Goal: Find specific page/section: Find specific page/section

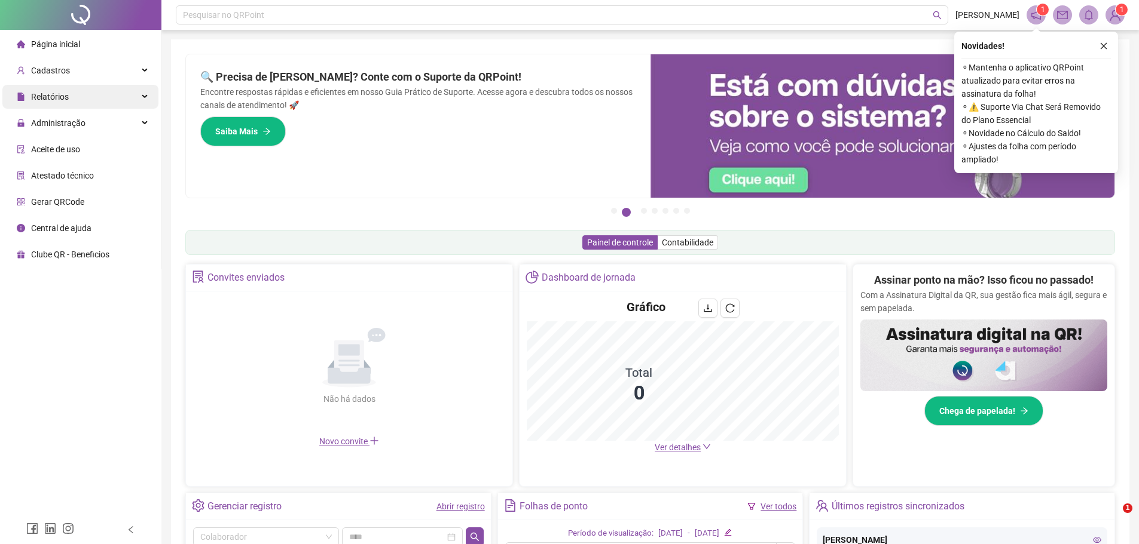
click at [50, 93] on span "Relatórios" at bounding box center [50, 97] width 38 height 10
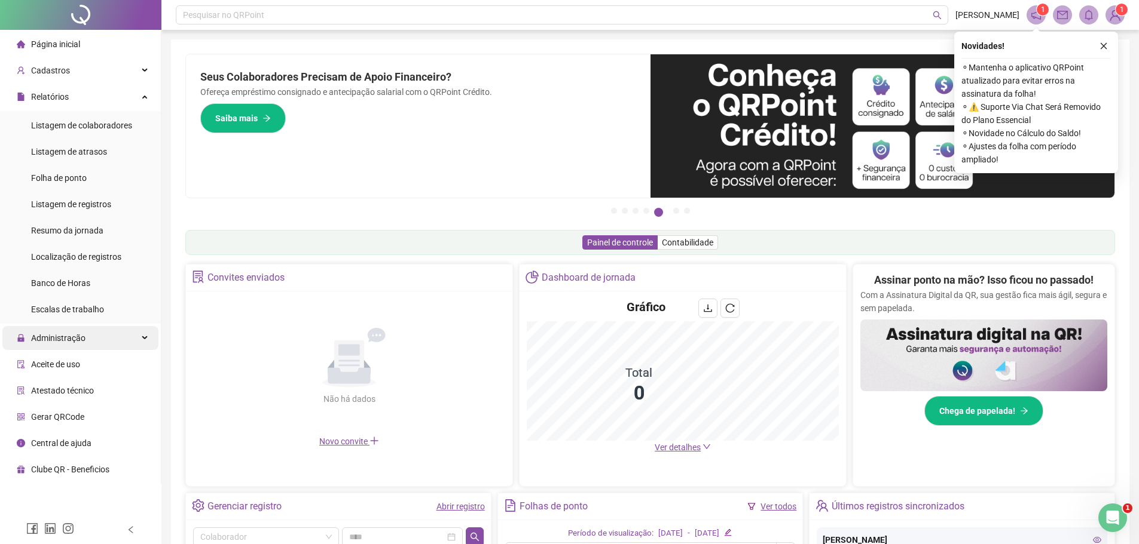
click at [65, 341] on span "Administração" at bounding box center [58, 338] width 54 height 10
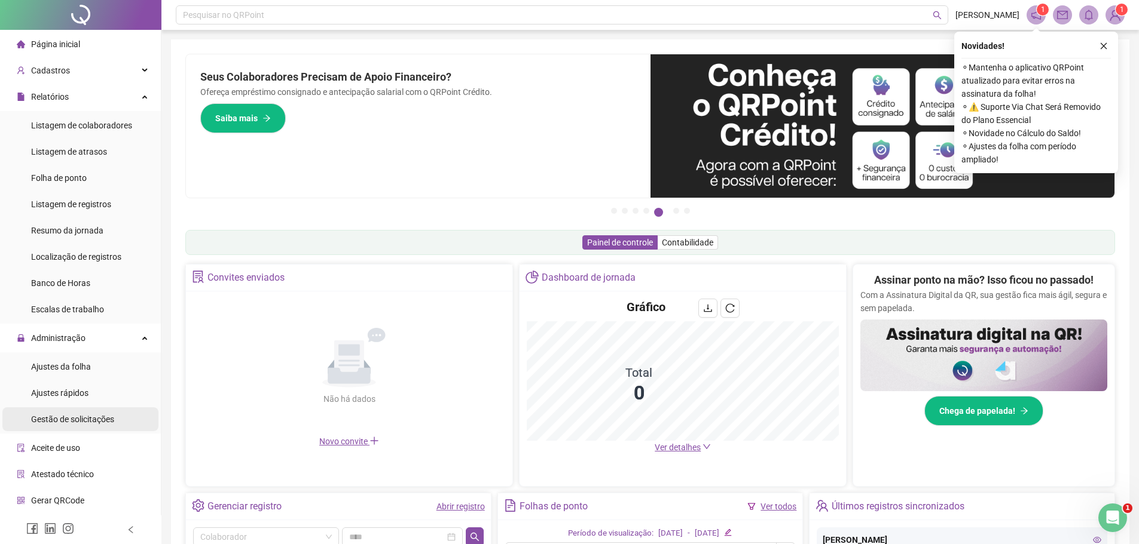
click at [85, 422] on span "Gestão de solicitações" at bounding box center [72, 420] width 83 height 10
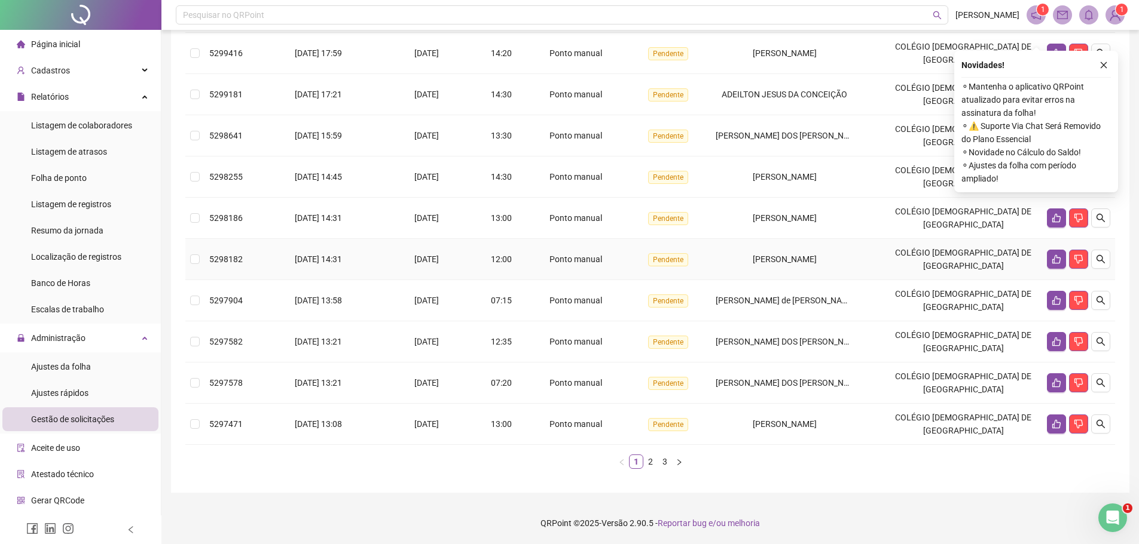
scroll to position [241, 0]
click at [650, 463] on link "2" at bounding box center [650, 461] width 13 height 13
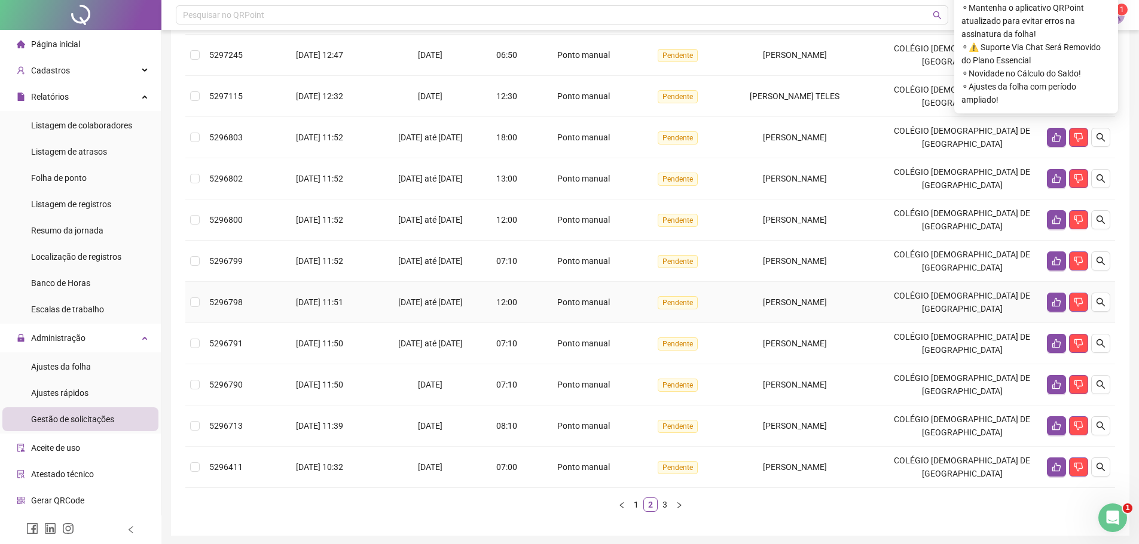
scroll to position [239, 0]
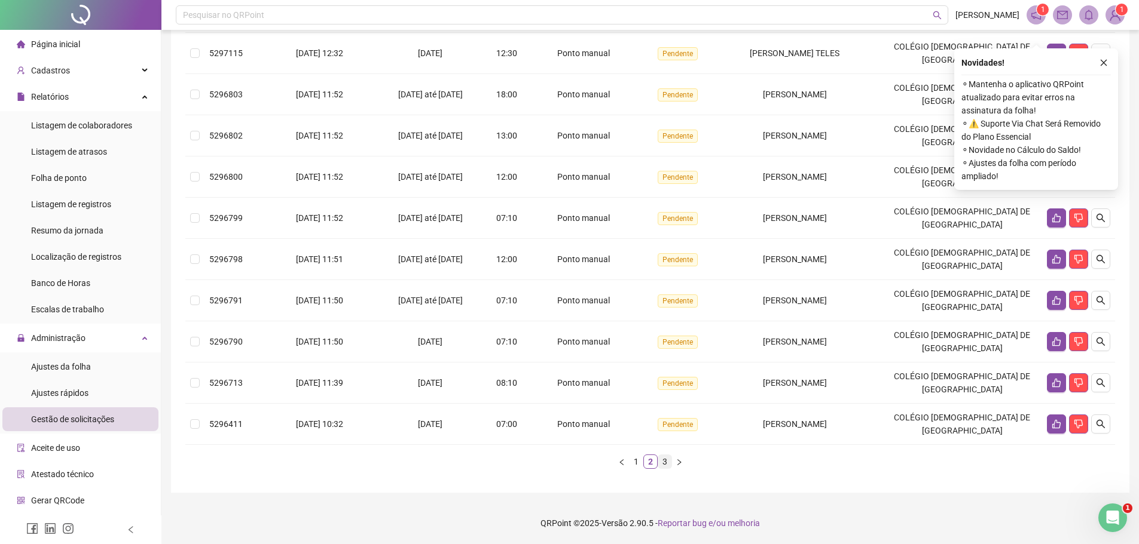
click at [662, 464] on link "3" at bounding box center [664, 461] width 13 height 13
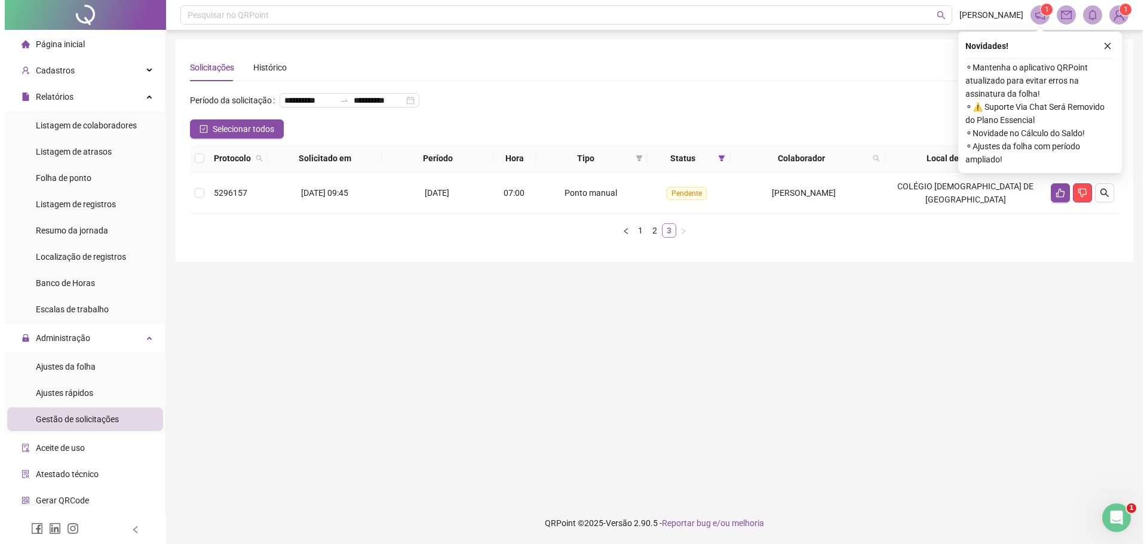
scroll to position [0, 0]
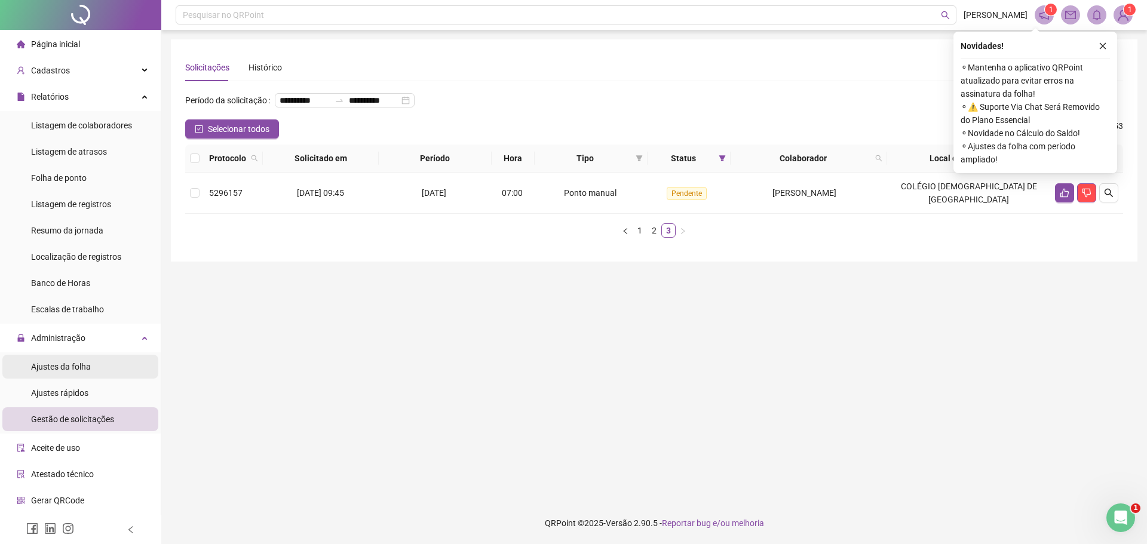
click at [58, 369] on span "Ajustes da folha" at bounding box center [61, 367] width 60 height 10
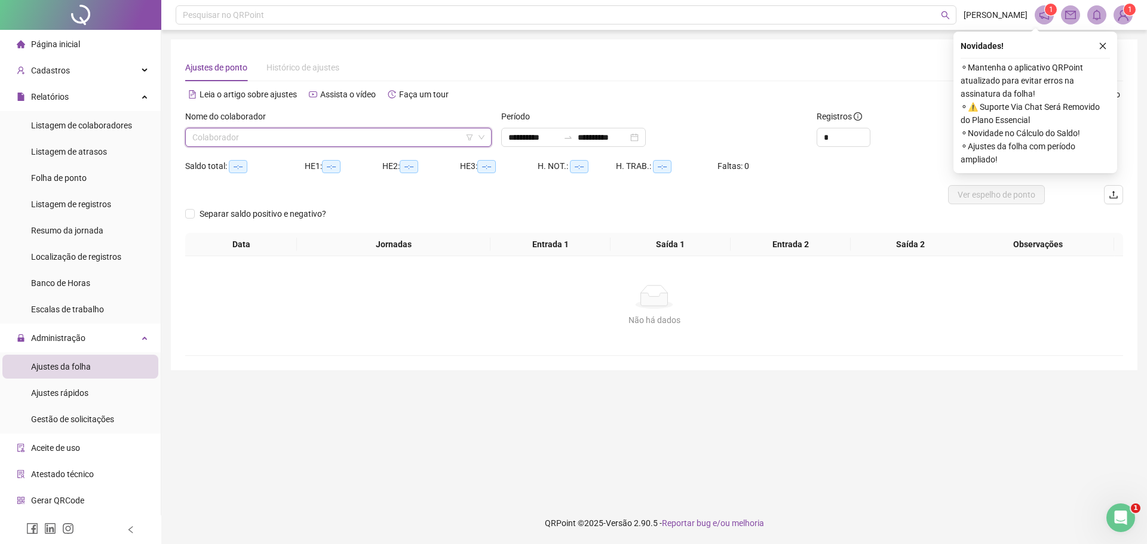
click at [231, 134] on input "search" at bounding box center [332, 137] width 281 height 18
type input "****"
click at [1100, 47] on icon "close" at bounding box center [1103, 46] width 8 height 8
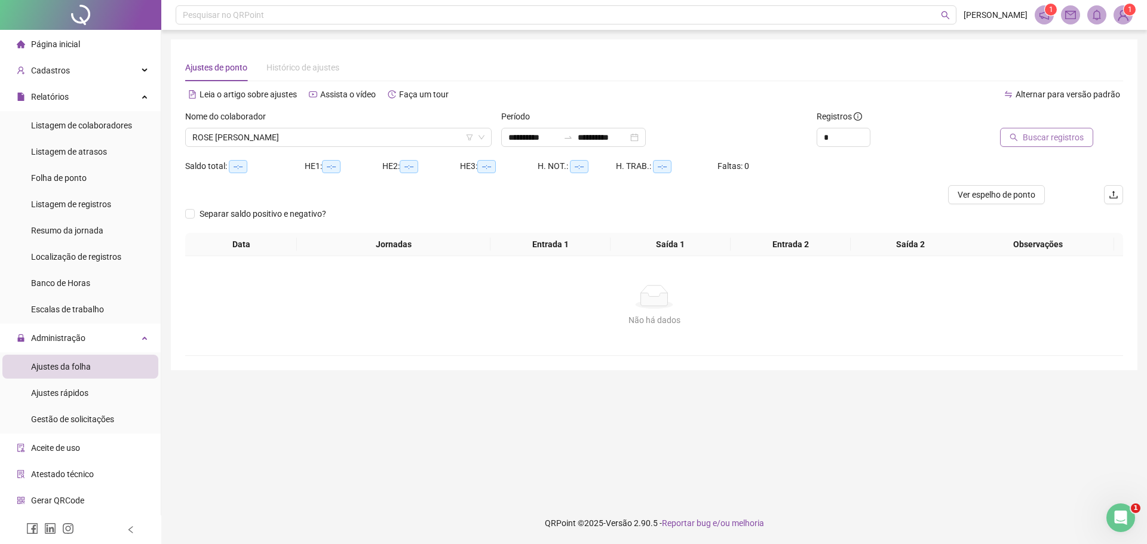
click at [1052, 139] on span "Buscar registros" at bounding box center [1053, 137] width 61 height 13
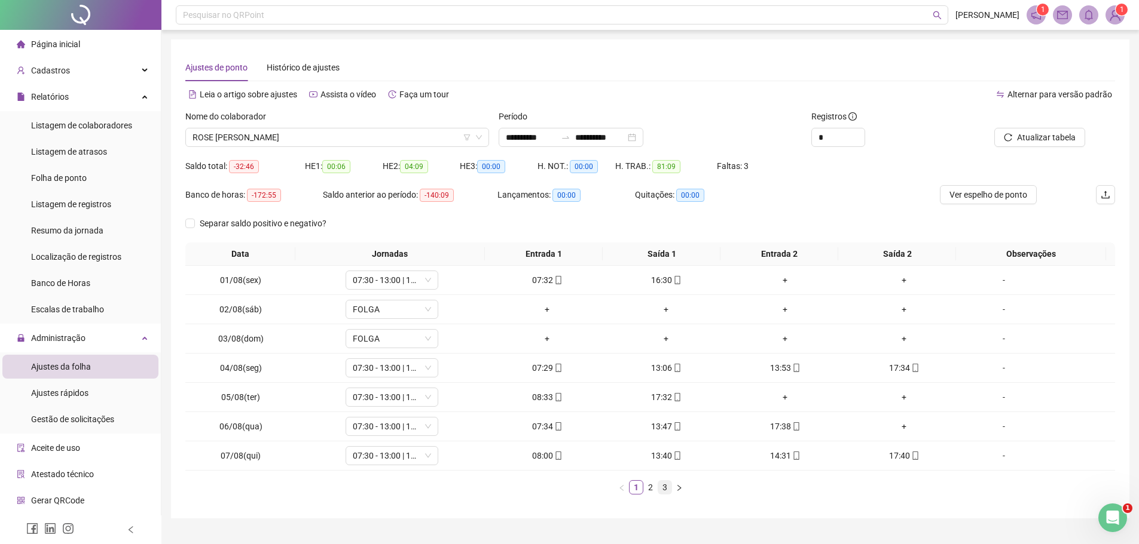
click at [664, 489] on link "3" at bounding box center [664, 487] width 13 height 13
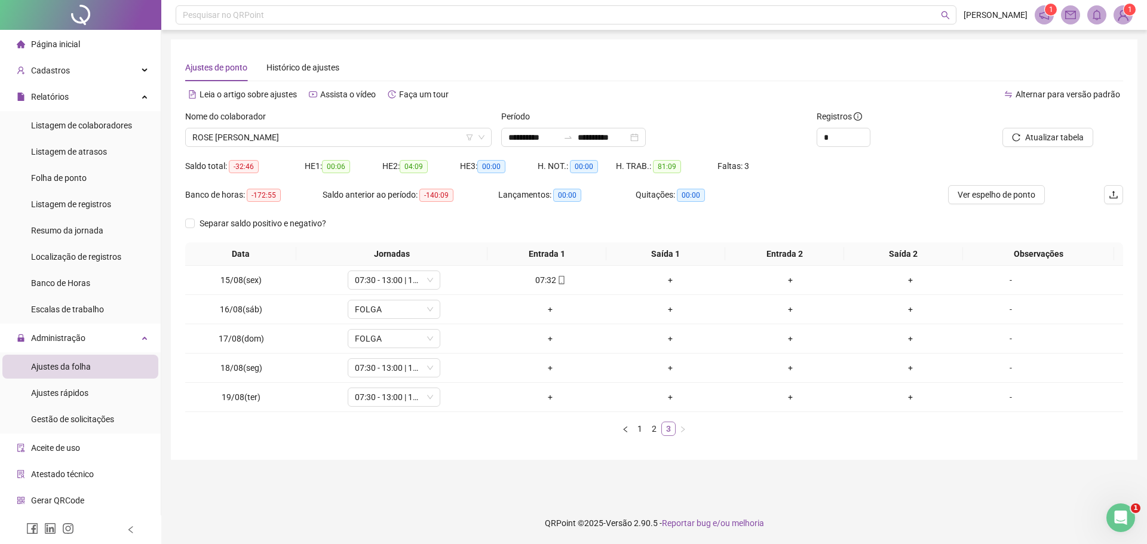
click at [664, 489] on main "**********" at bounding box center [654, 266] width 967 height 454
